Goal: Navigation & Orientation: Find specific page/section

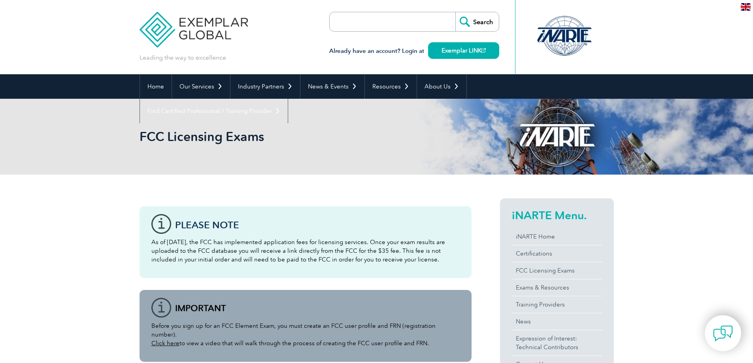
click at [408, 144] on div "FCC Licensing Exams" at bounding box center [376, 137] width 474 height 76
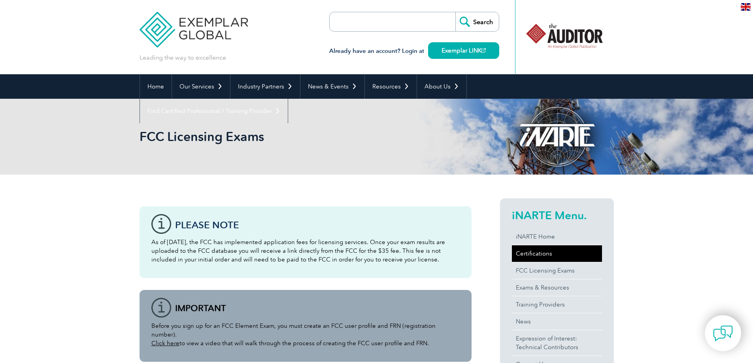
click at [546, 256] on link "Certifications" at bounding box center [557, 253] width 90 height 17
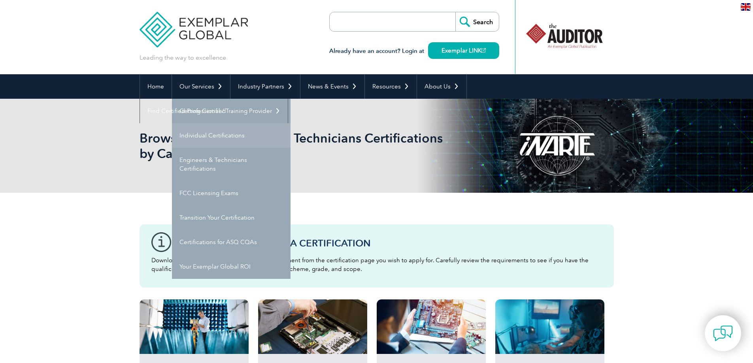
click at [204, 132] on link "Individual Certifications" at bounding box center [231, 135] width 119 height 24
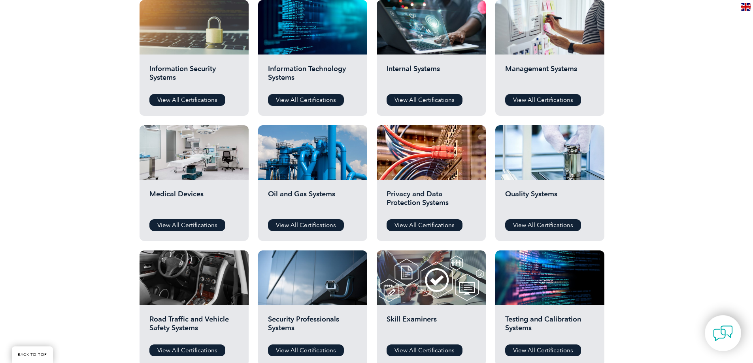
scroll to position [435, 0]
